Goal: Find contact information: Find contact information

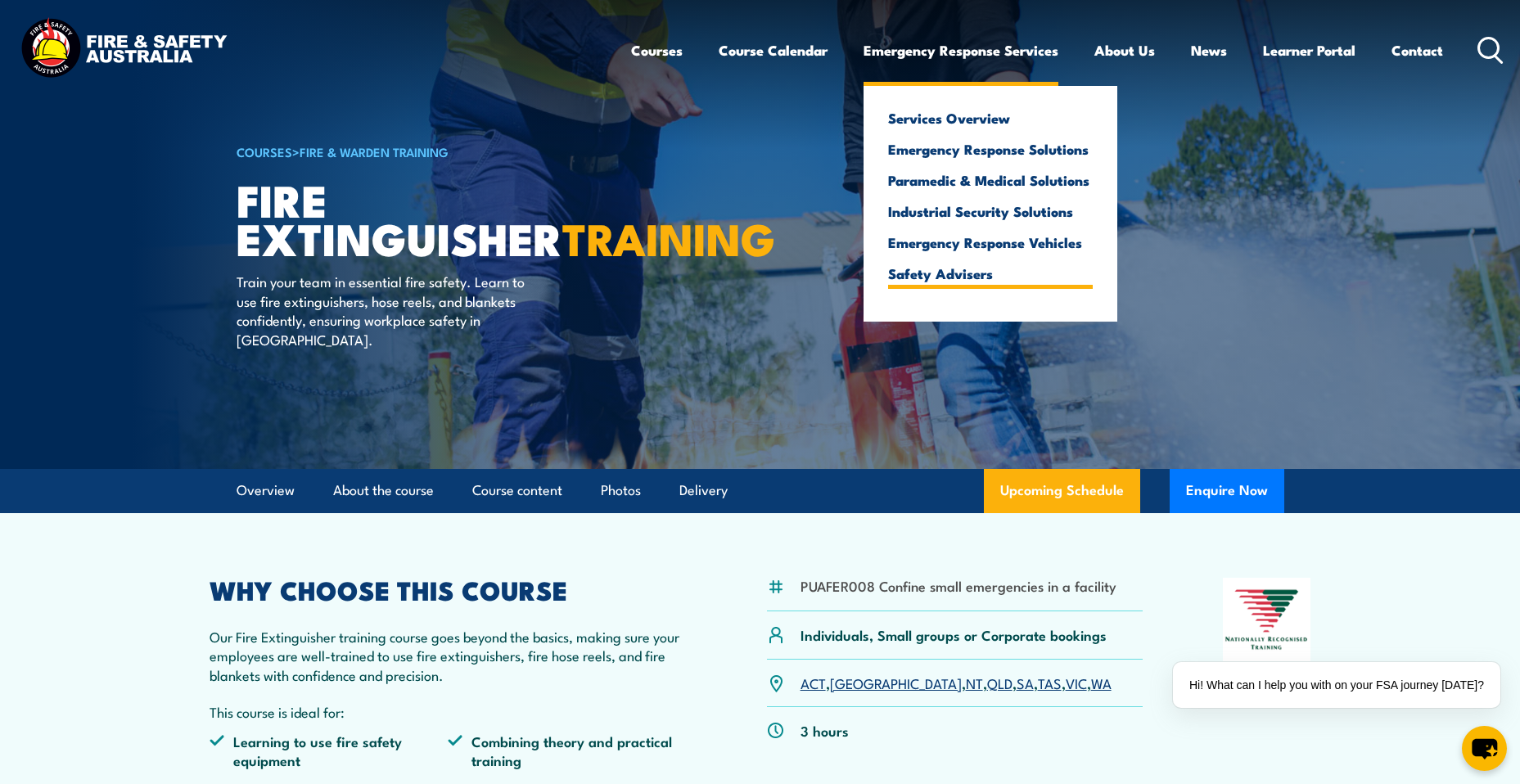
click at [962, 279] on link "Safety Advisers" at bounding box center [990, 273] width 204 height 14
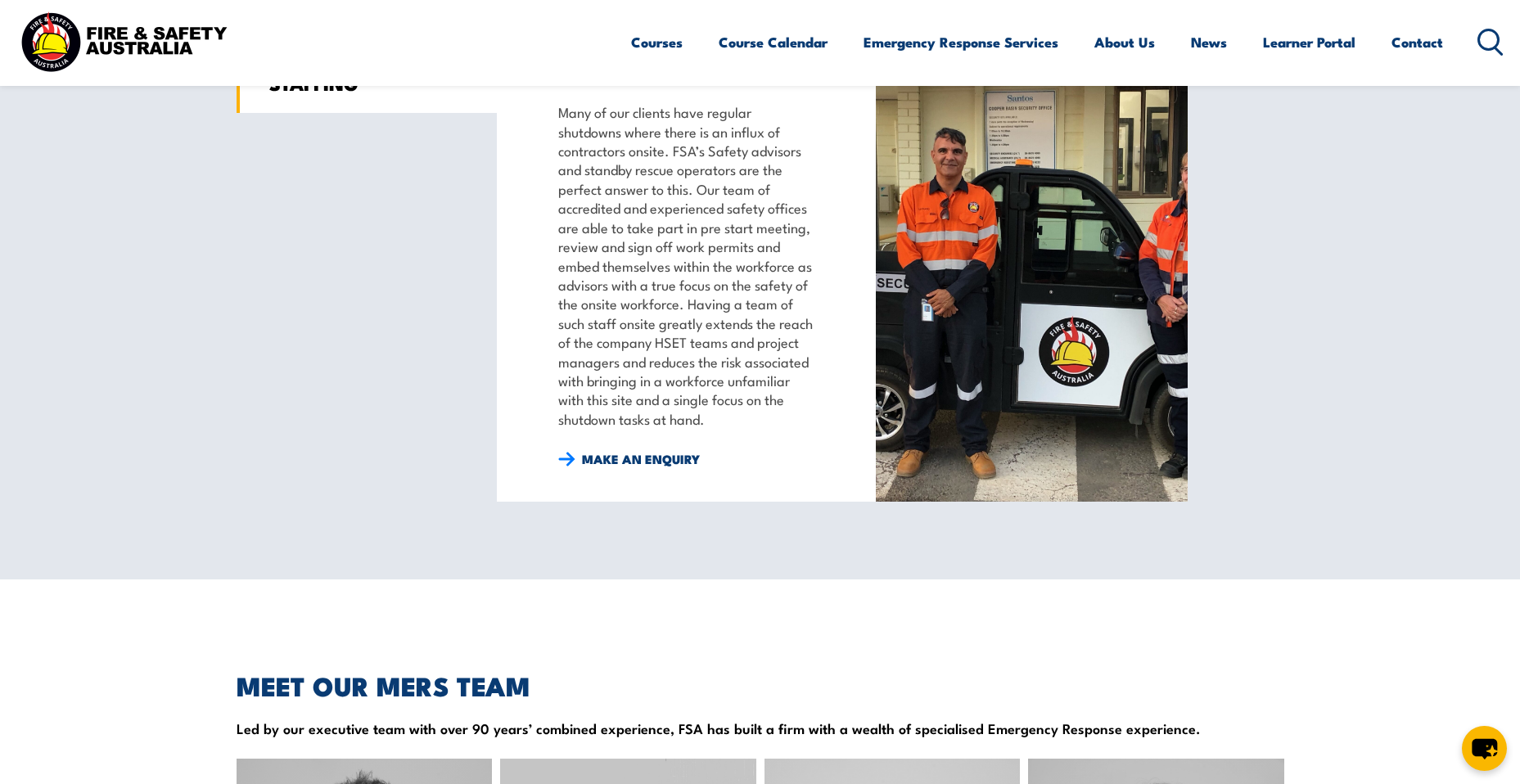
scroll to position [1381, 0]
click at [1417, 53] on link "Contact" at bounding box center [1417, 41] width 52 height 43
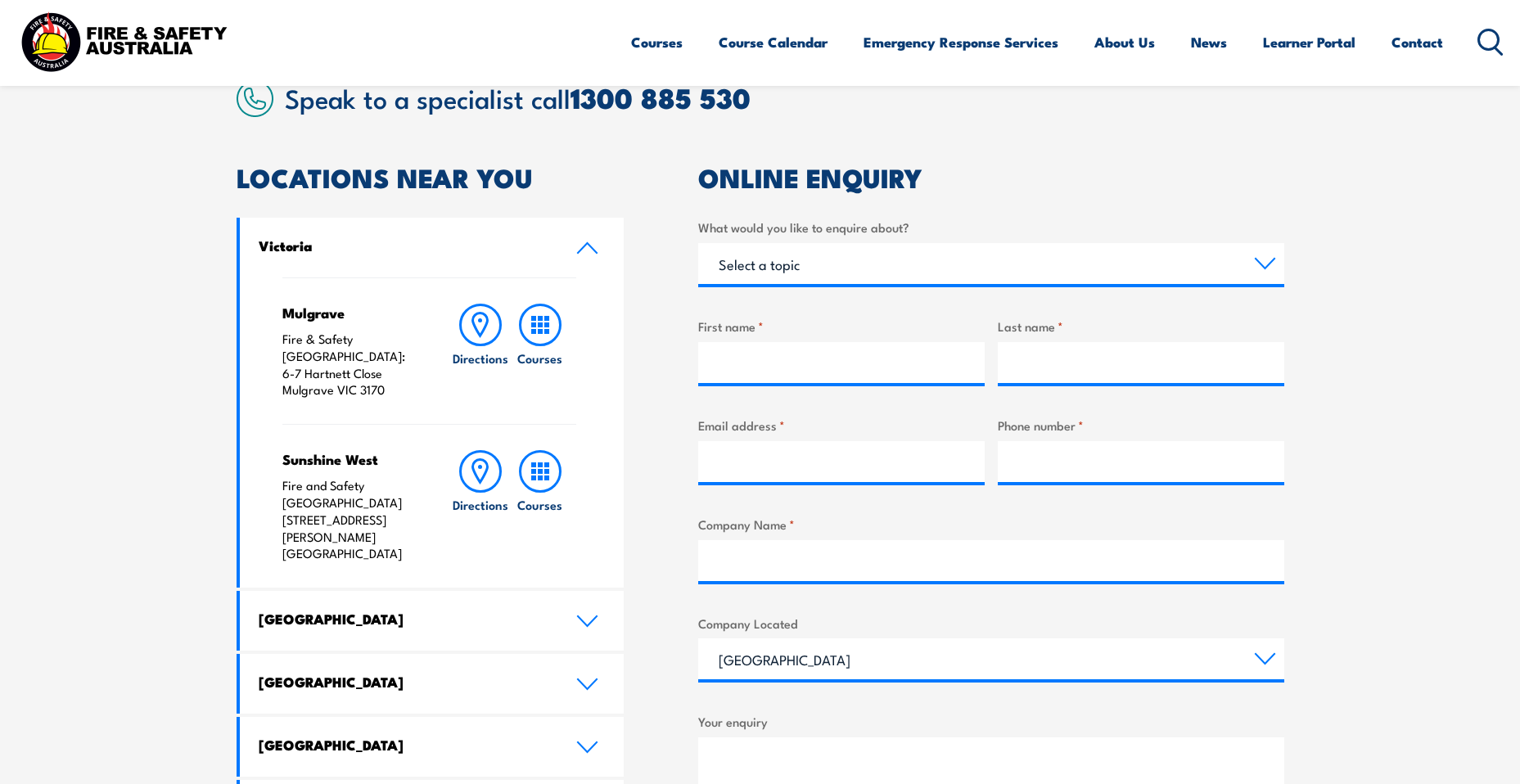
scroll to position [471, 0]
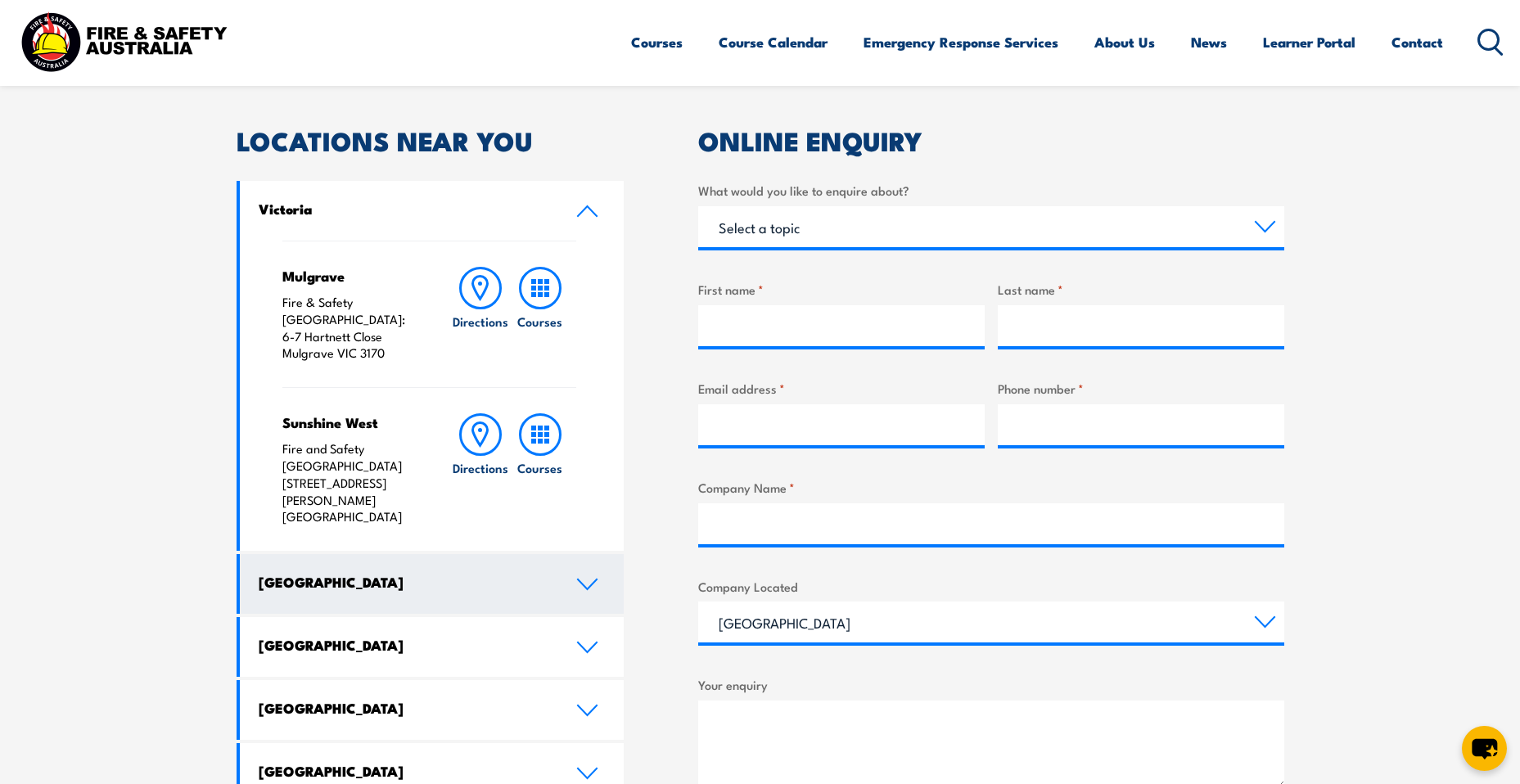
click at [571, 554] on link "New South Wales" at bounding box center [432, 584] width 384 height 60
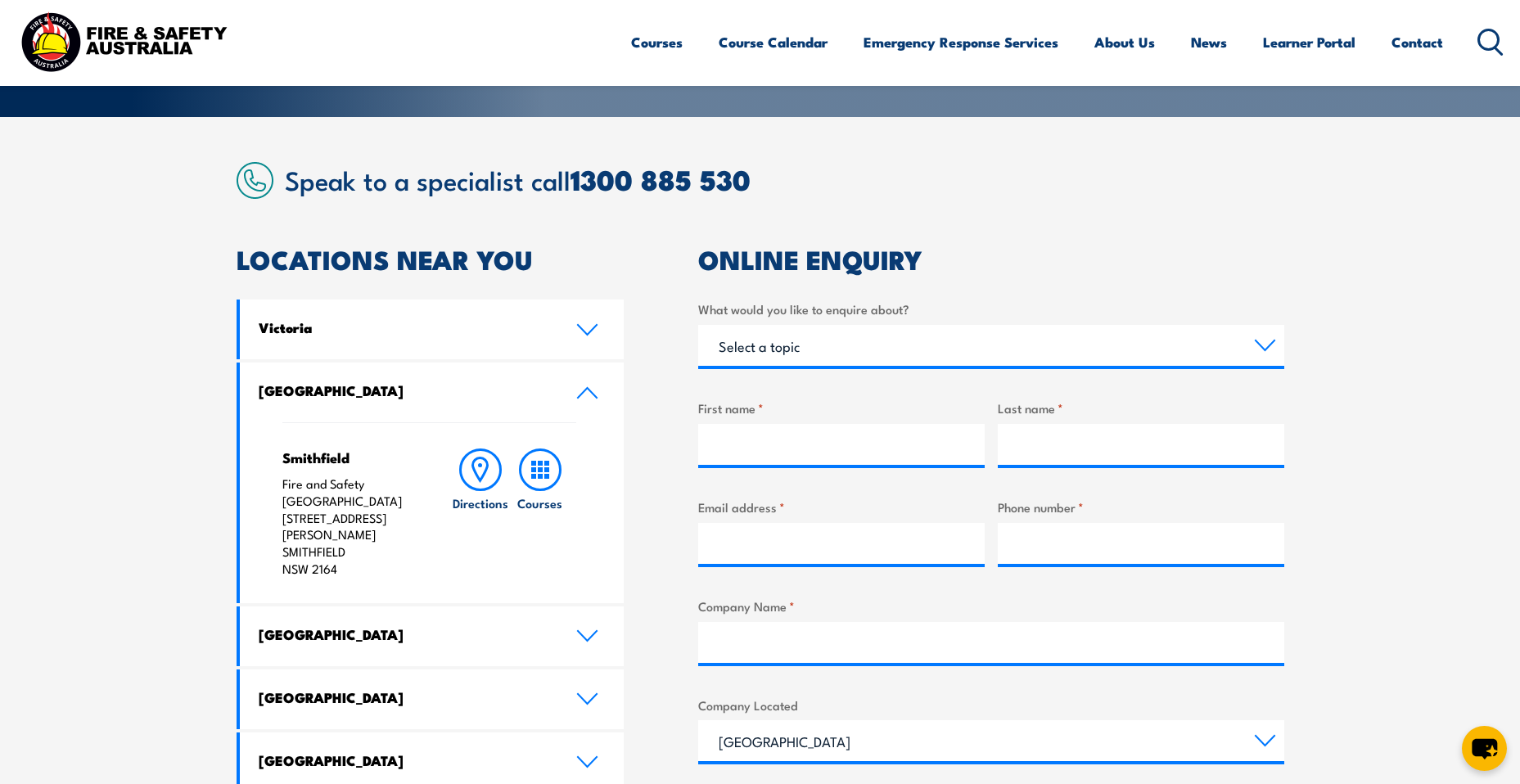
scroll to position [353, 0]
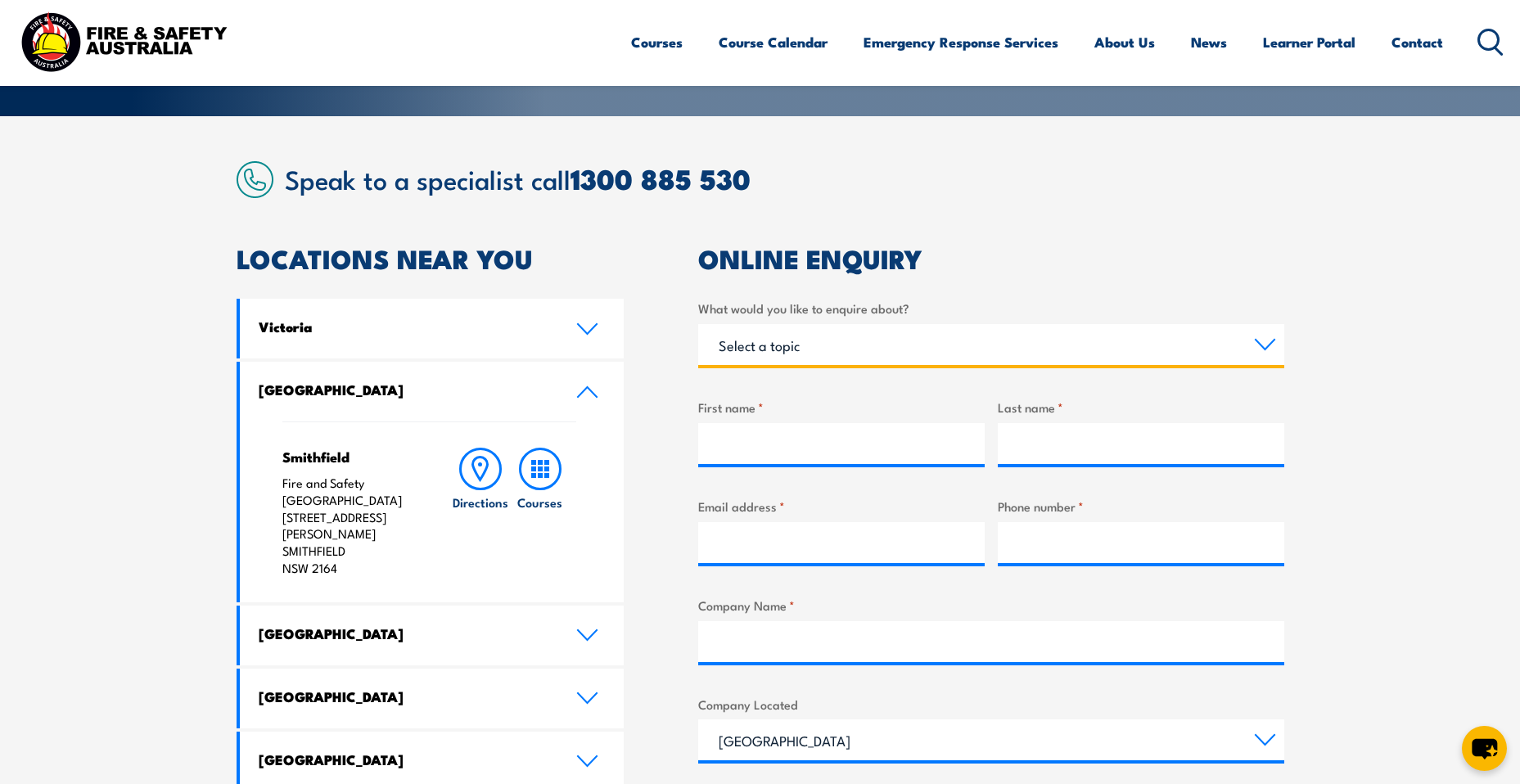
click at [841, 356] on select "Select a topic Training Emergency Response Services General Enquiry" at bounding box center [992, 345] width 586 height 41
